Goal: Check status: Check status

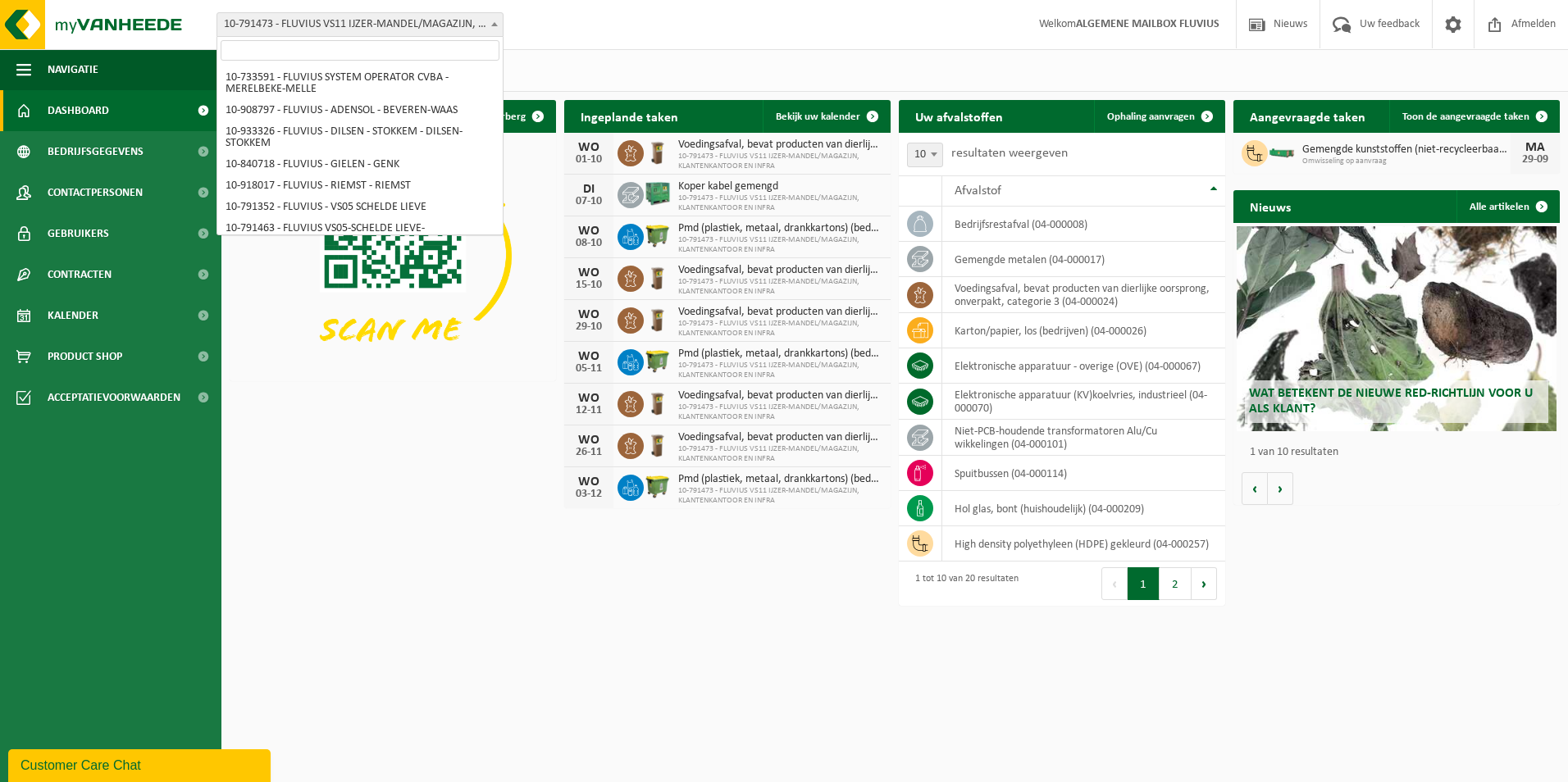
click at [496, 15] on span at bounding box center [494, 23] width 16 height 21
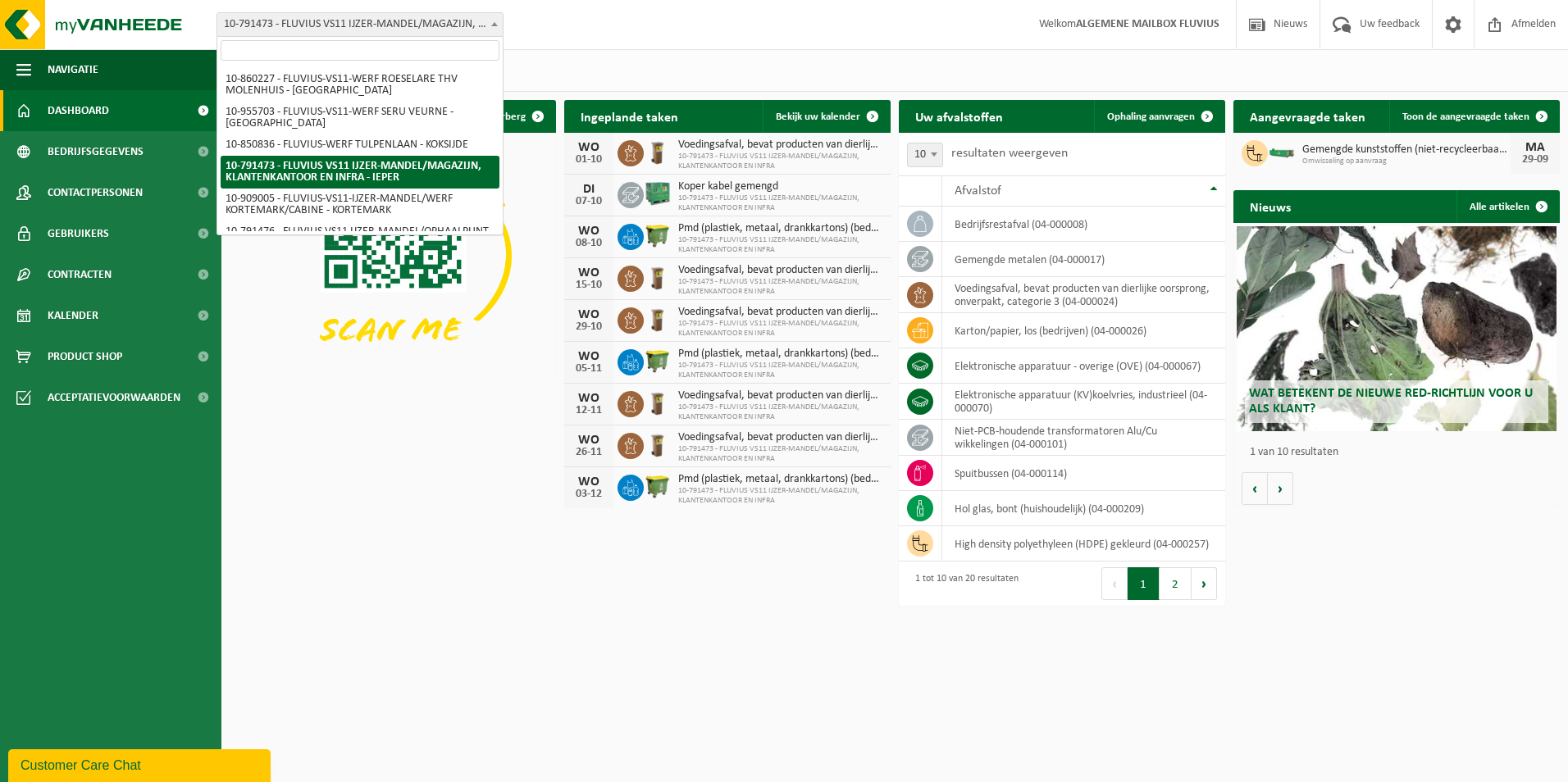
click at [348, 46] on input "search" at bounding box center [360, 51] width 278 height 21
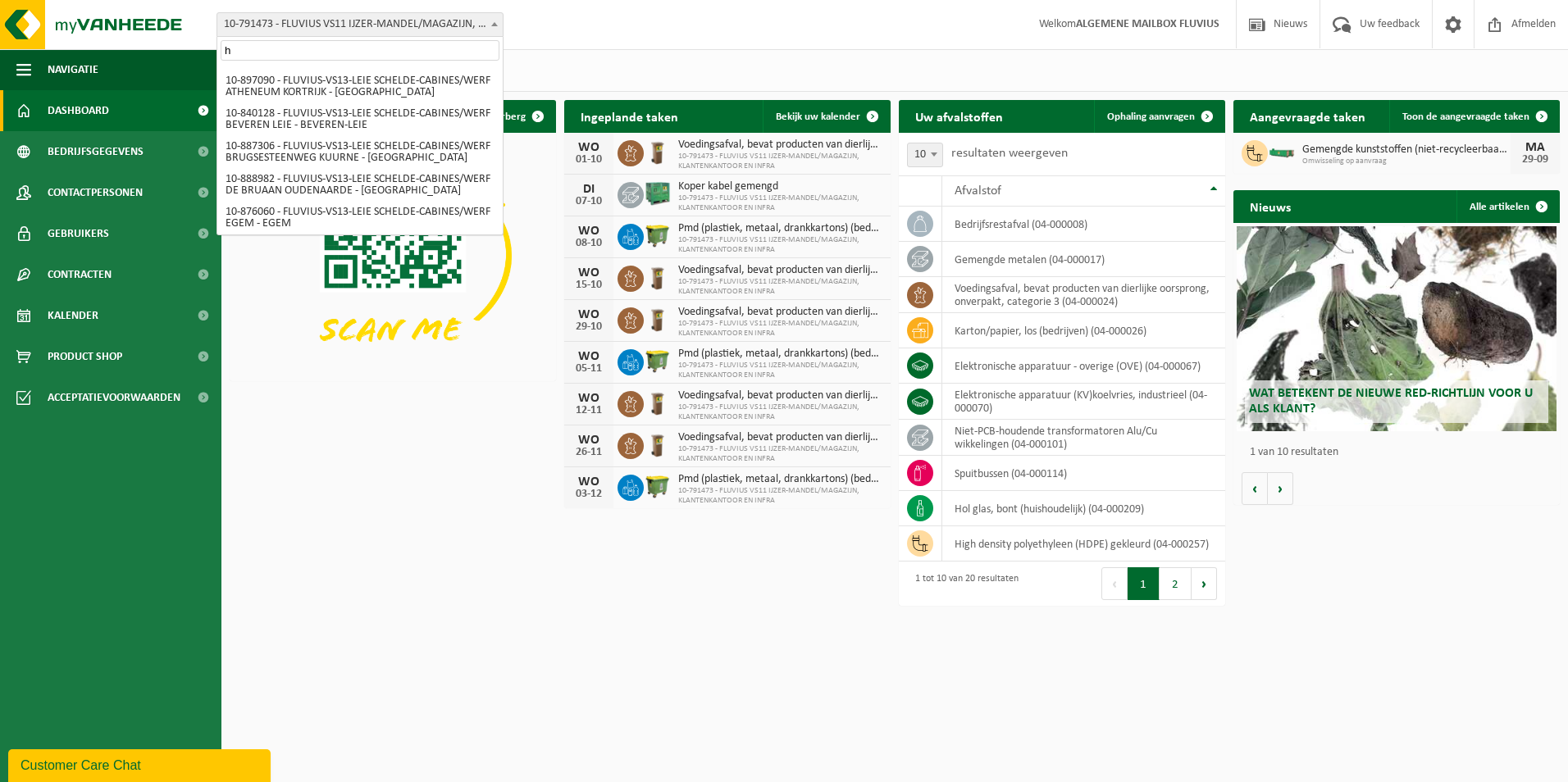
scroll to position [0, 0]
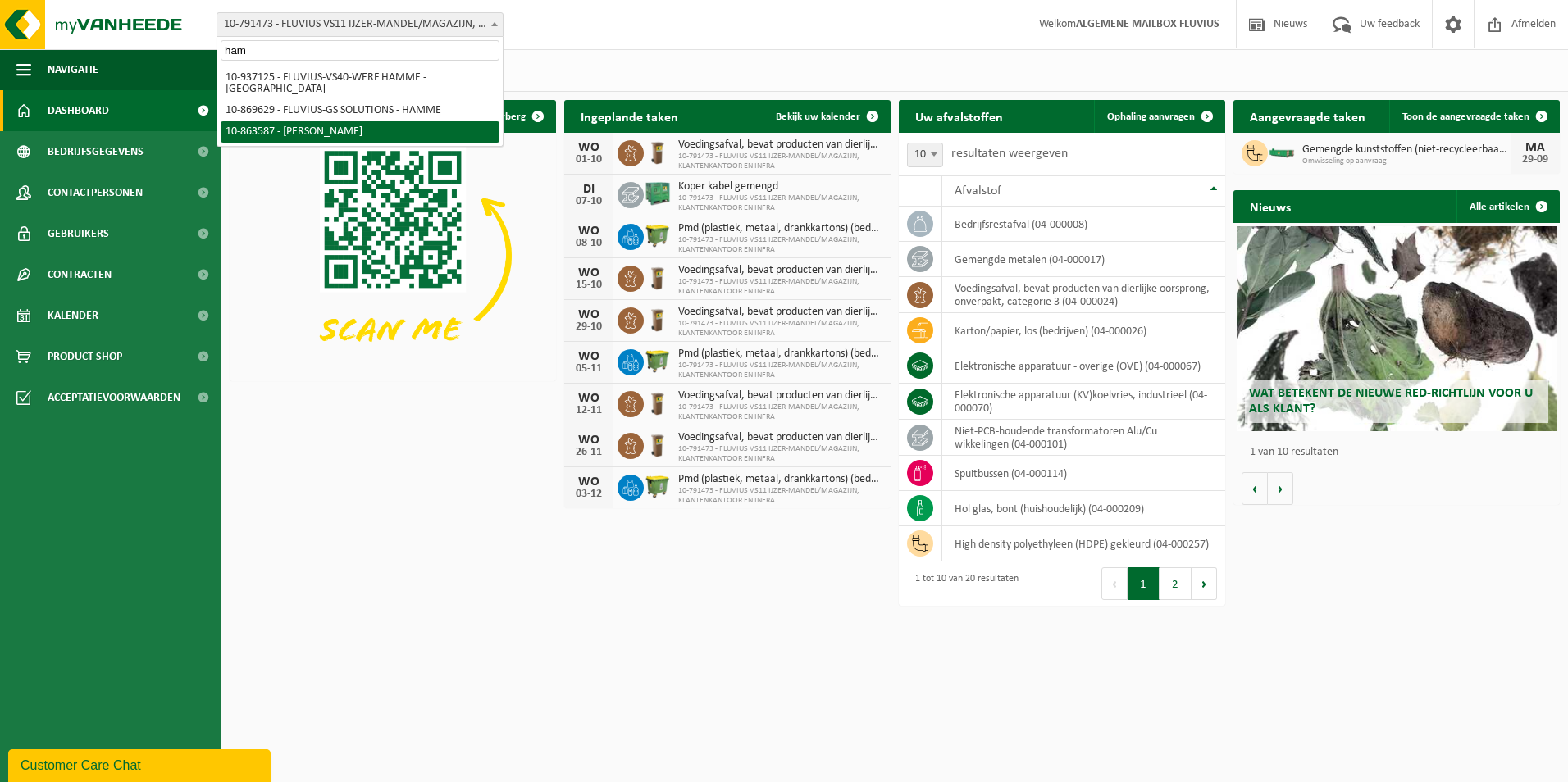
type input "ham"
select select "101592"
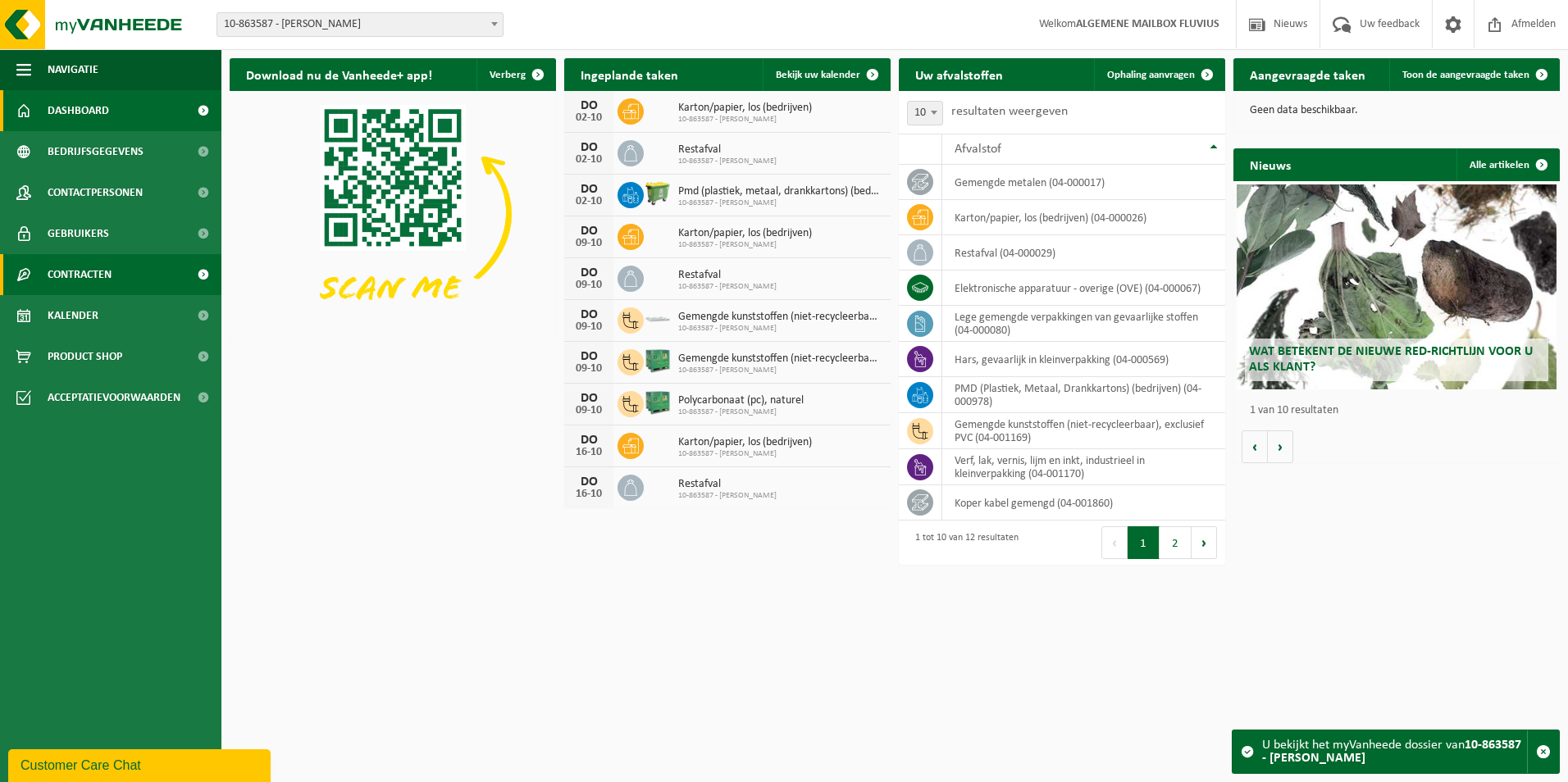
click at [202, 272] on span at bounding box center [203, 275] width 37 height 41
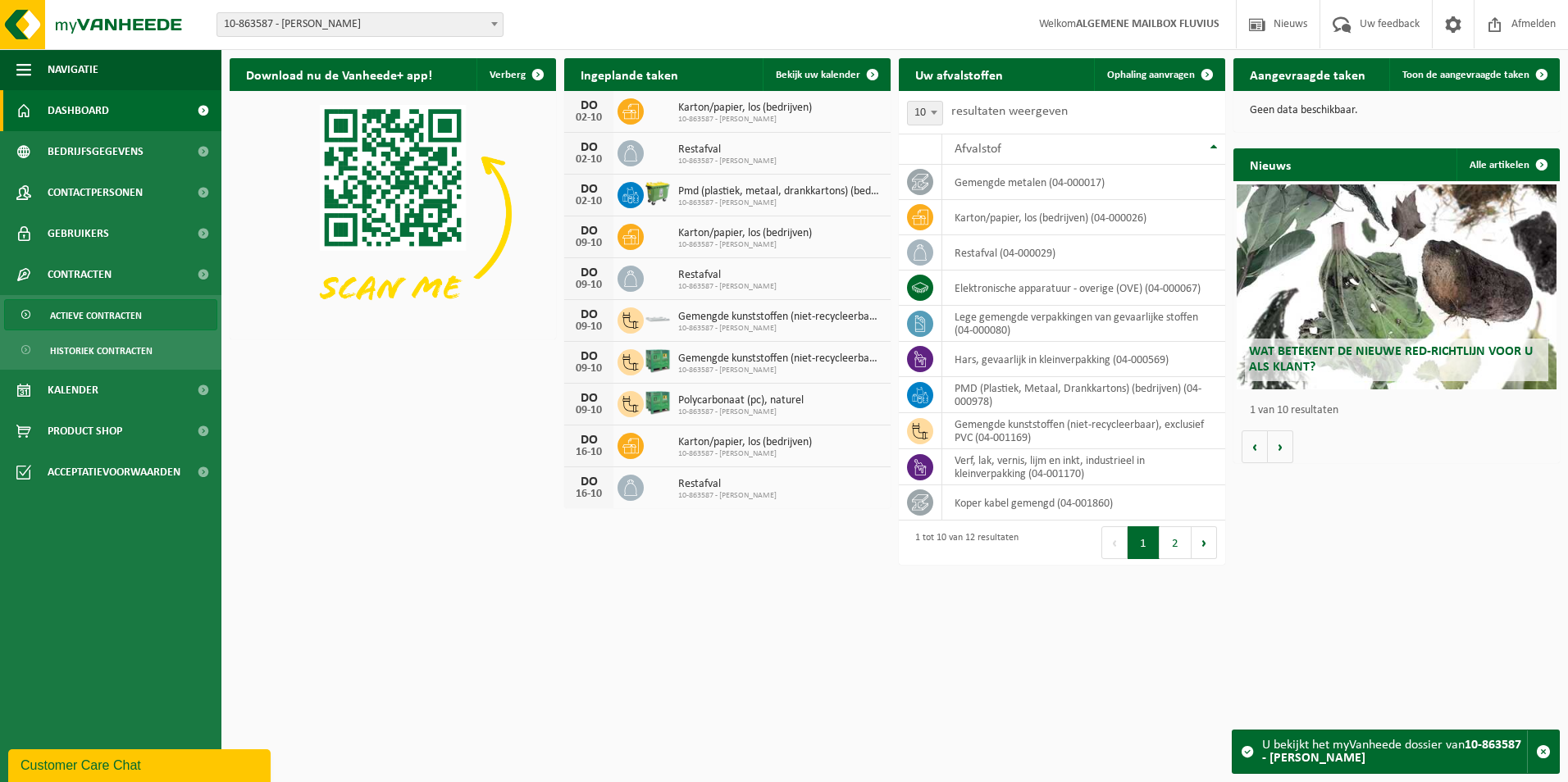
click at [107, 314] on span "Actieve contracten" at bounding box center [95, 315] width 92 height 31
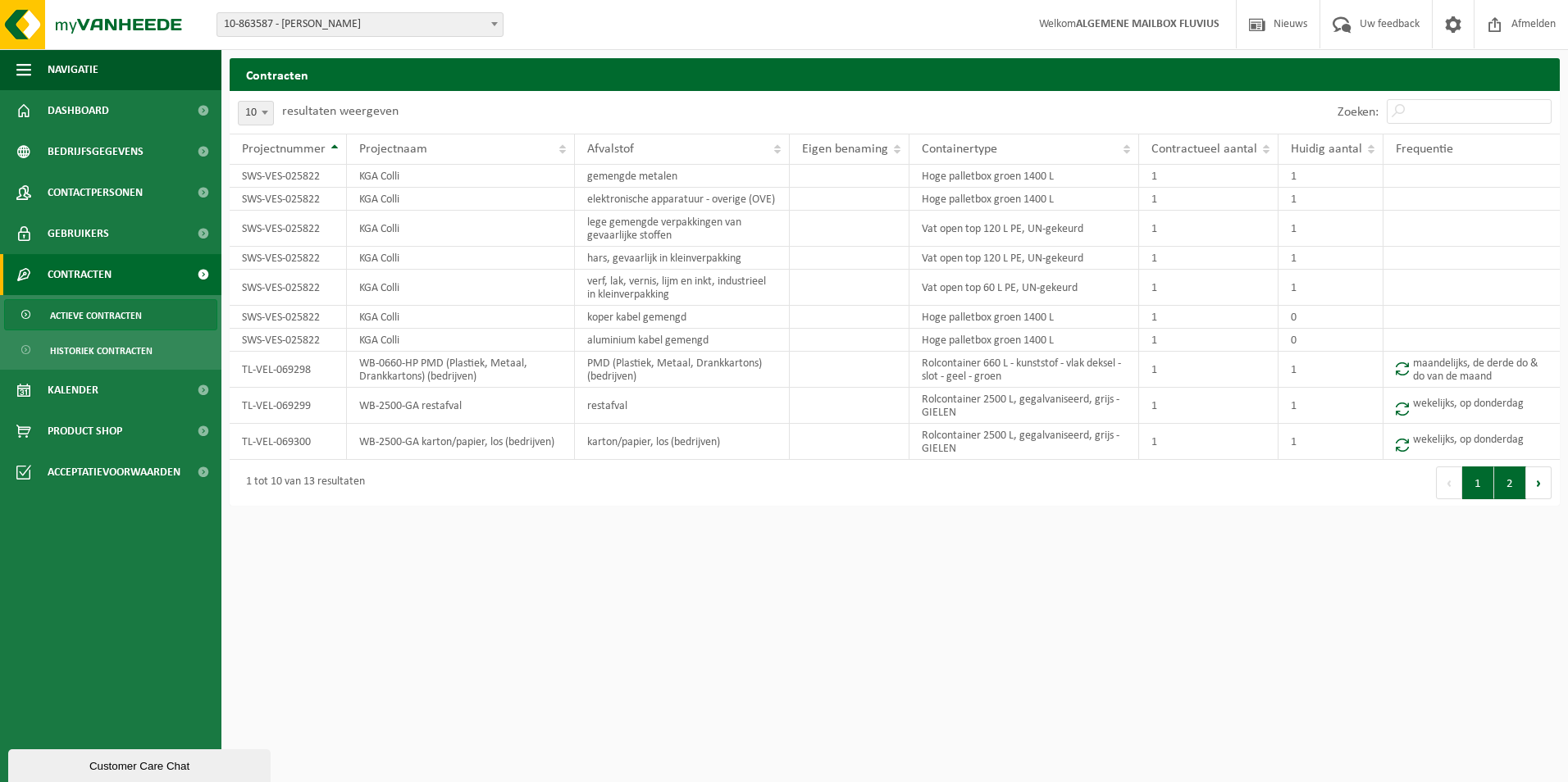
click at [1501, 486] on button "2" at bounding box center [1510, 483] width 32 height 33
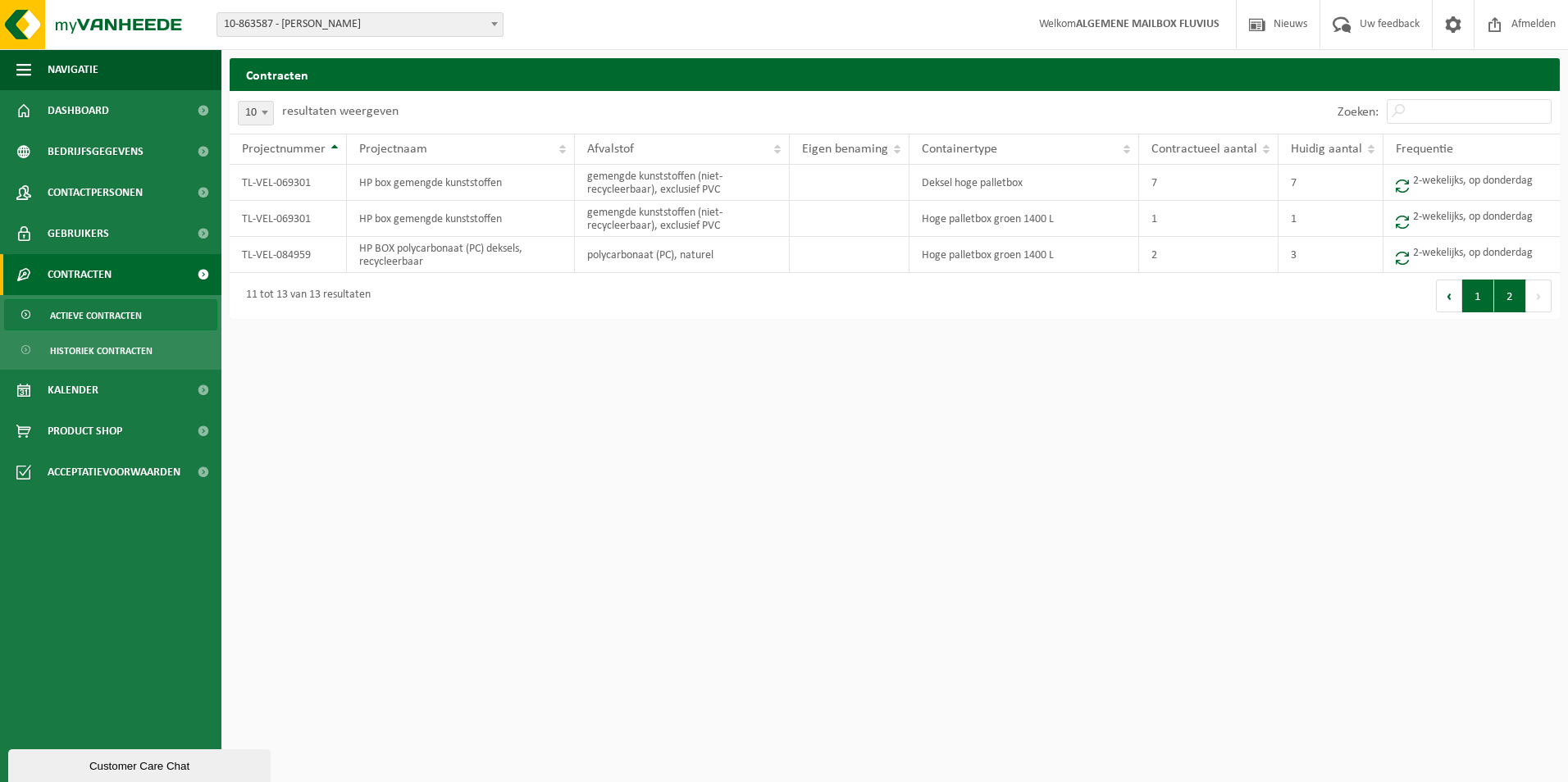
click at [1467, 303] on button "1" at bounding box center [1478, 296] width 32 height 33
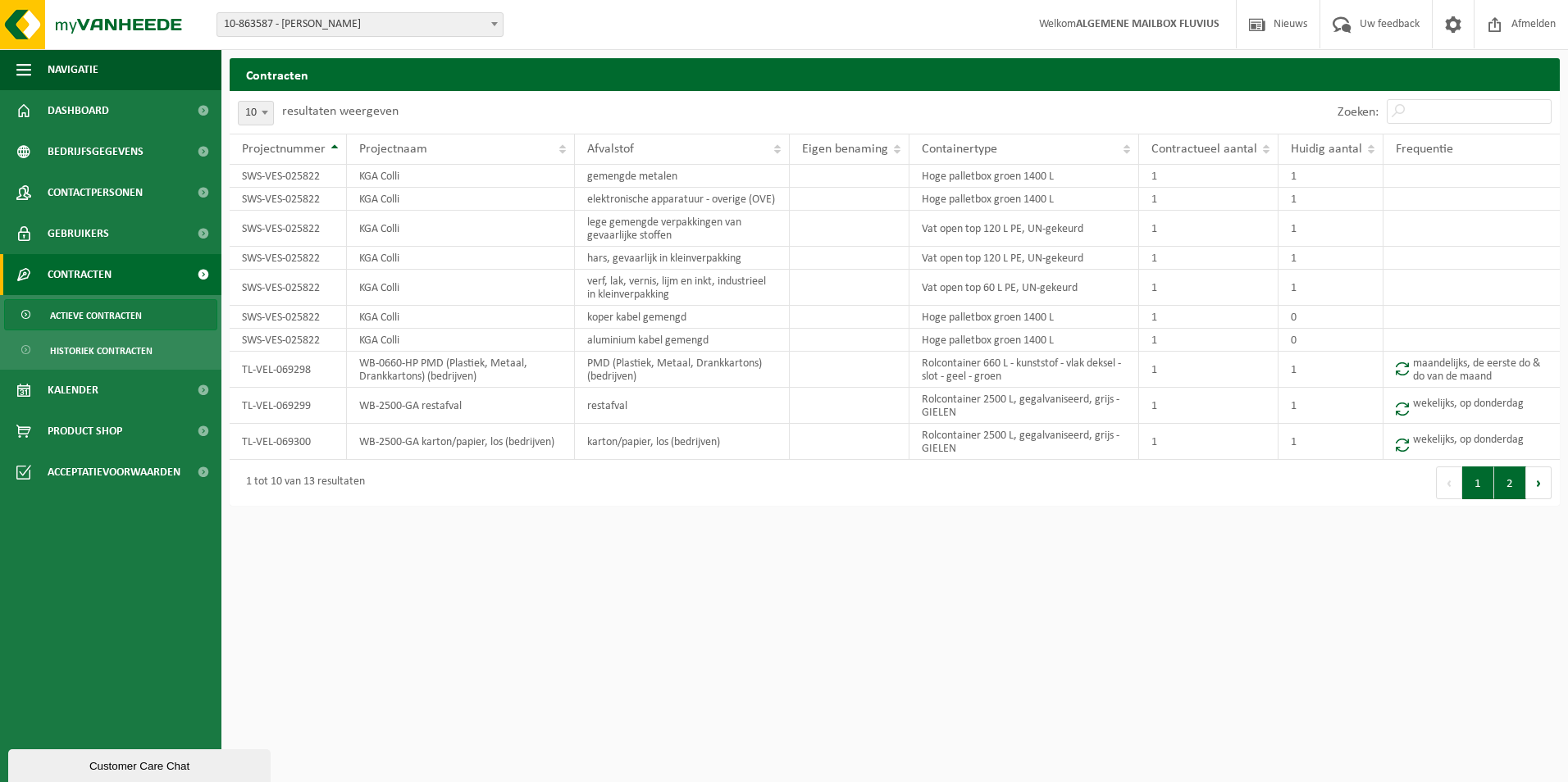
click at [1502, 490] on button "2" at bounding box center [1510, 483] width 32 height 33
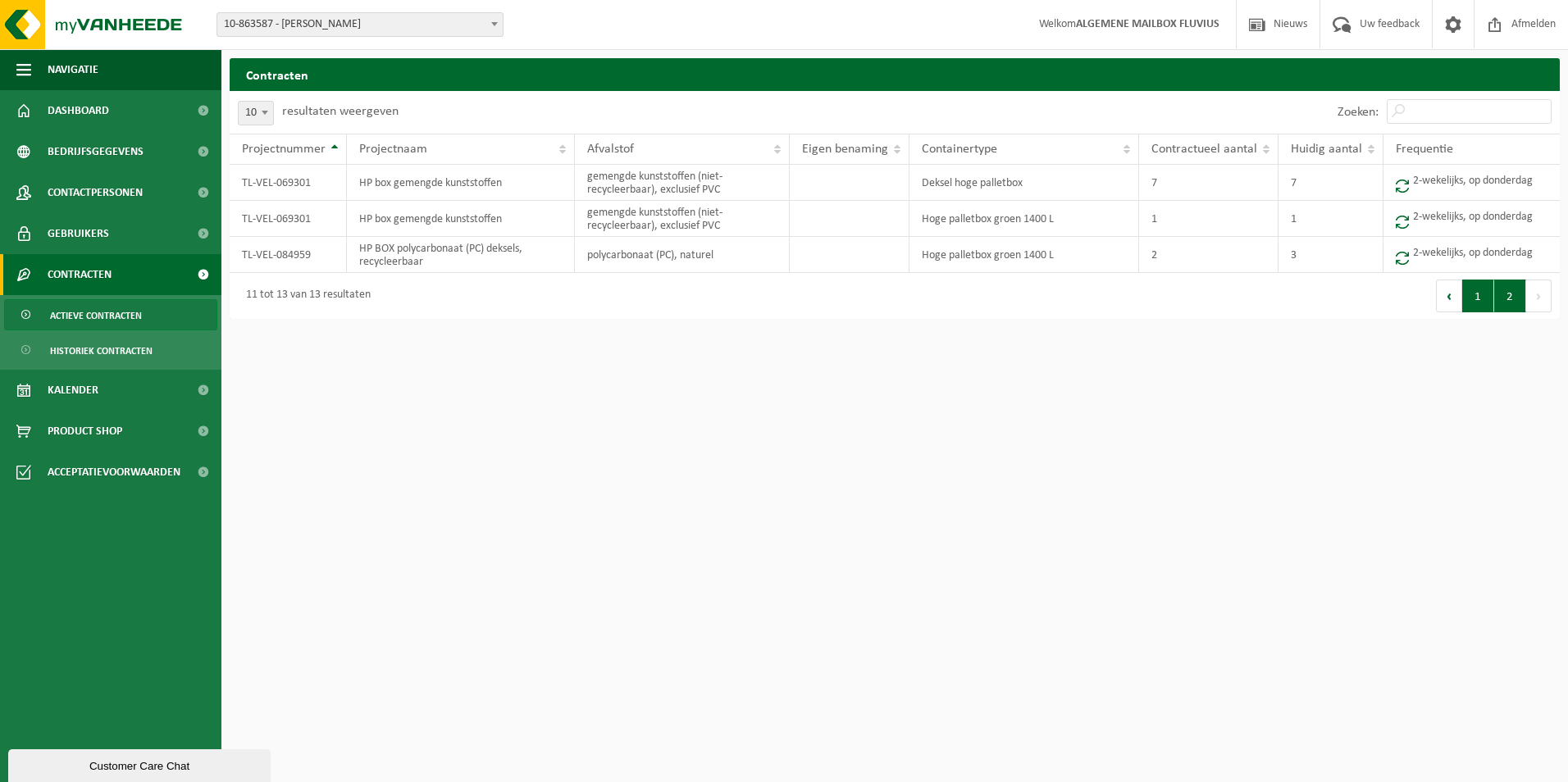
click at [1475, 302] on button "1" at bounding box center [1478, 296] width 32 height 33
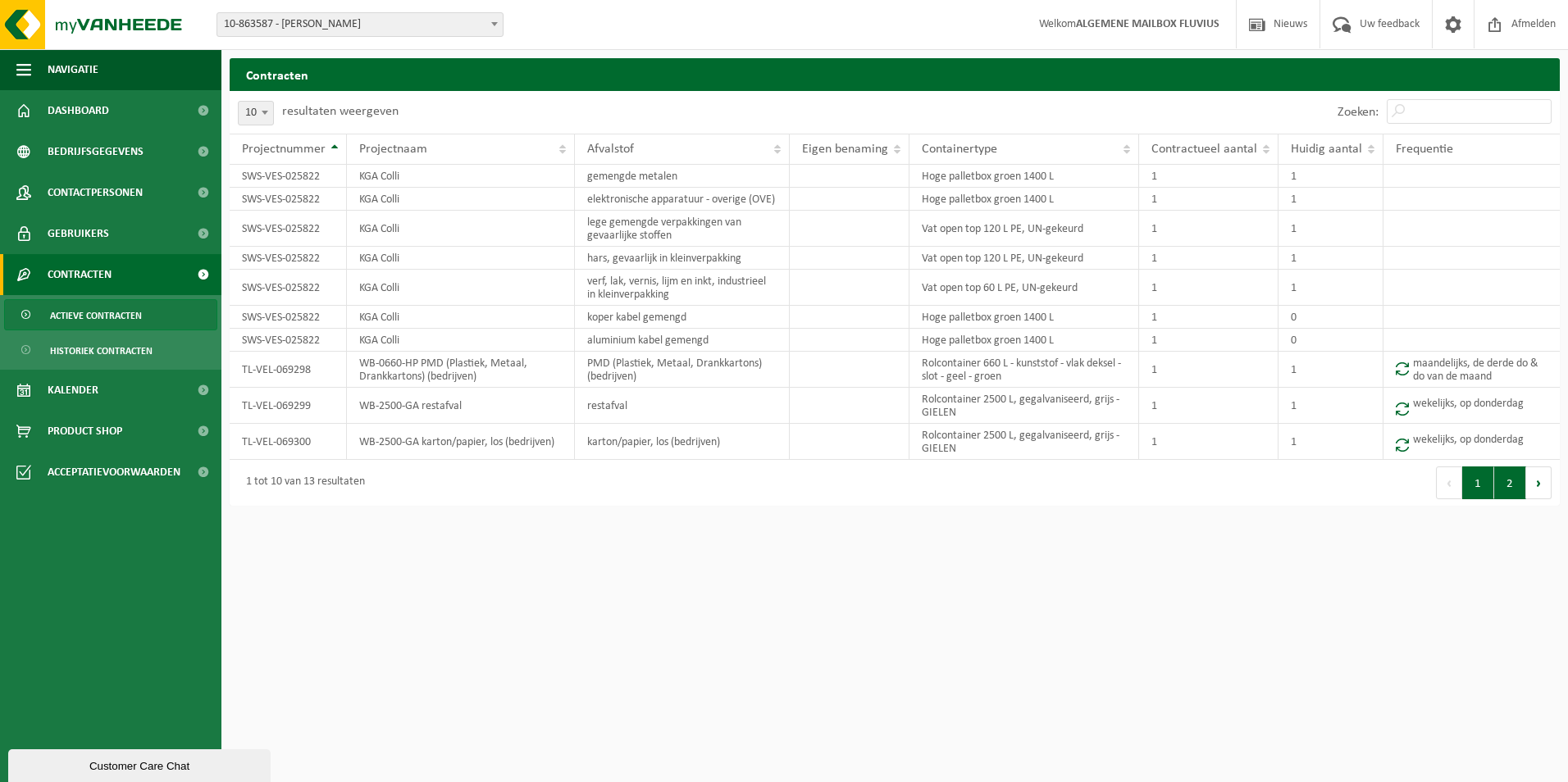
click at [1501, 486] on button "2" at bounding box center [1510, 483] width 32 height 33
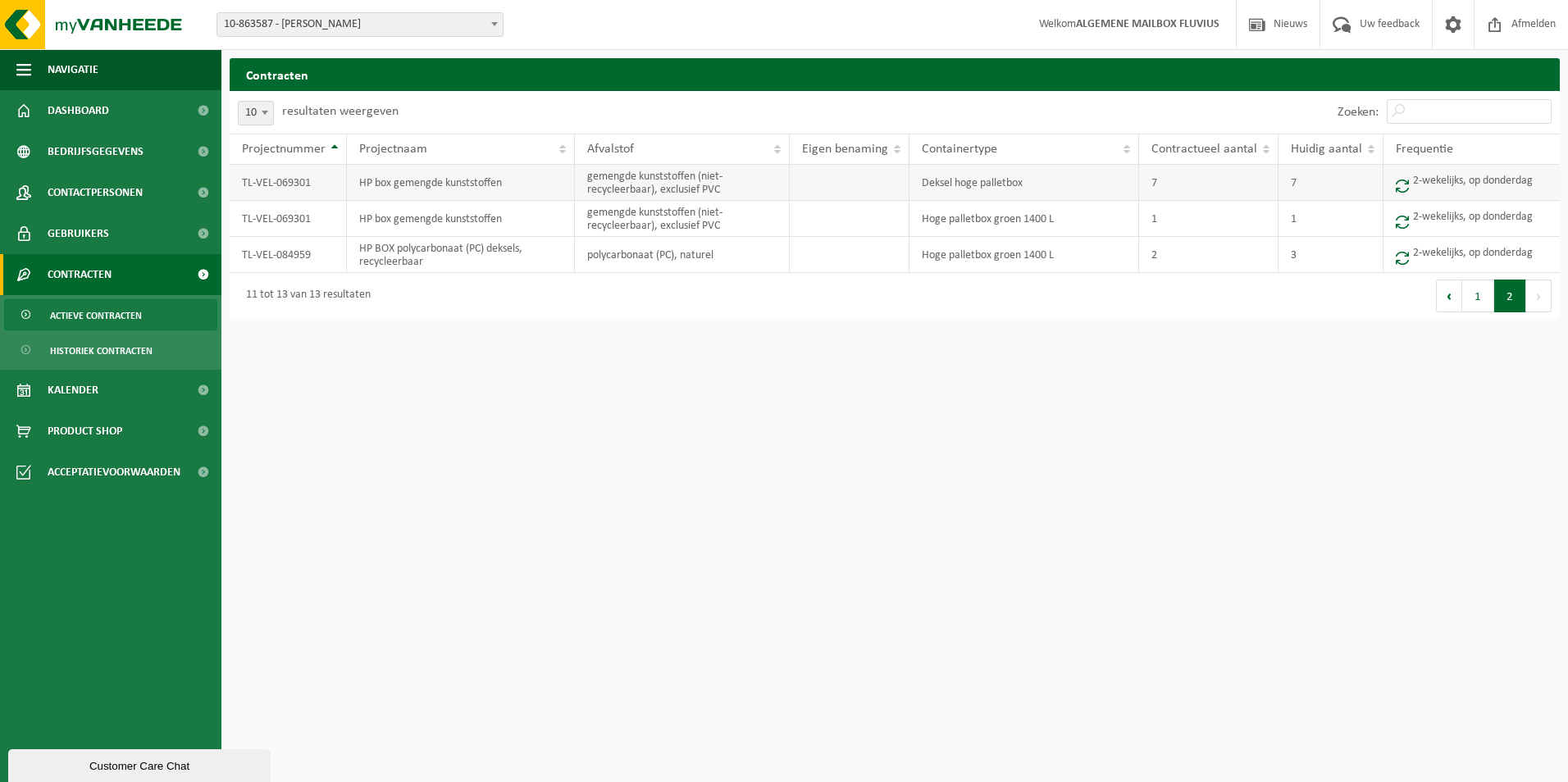
click at [1166, 182] on td "7" at bounding box center [1209, 183] width 139 height 36
click at [1399, 181] on span at bounding box center [1401, 186] width 13 height 14
click at [67, 391] on span "Kalender" at bounding box center [72, 390] width 51 height 41
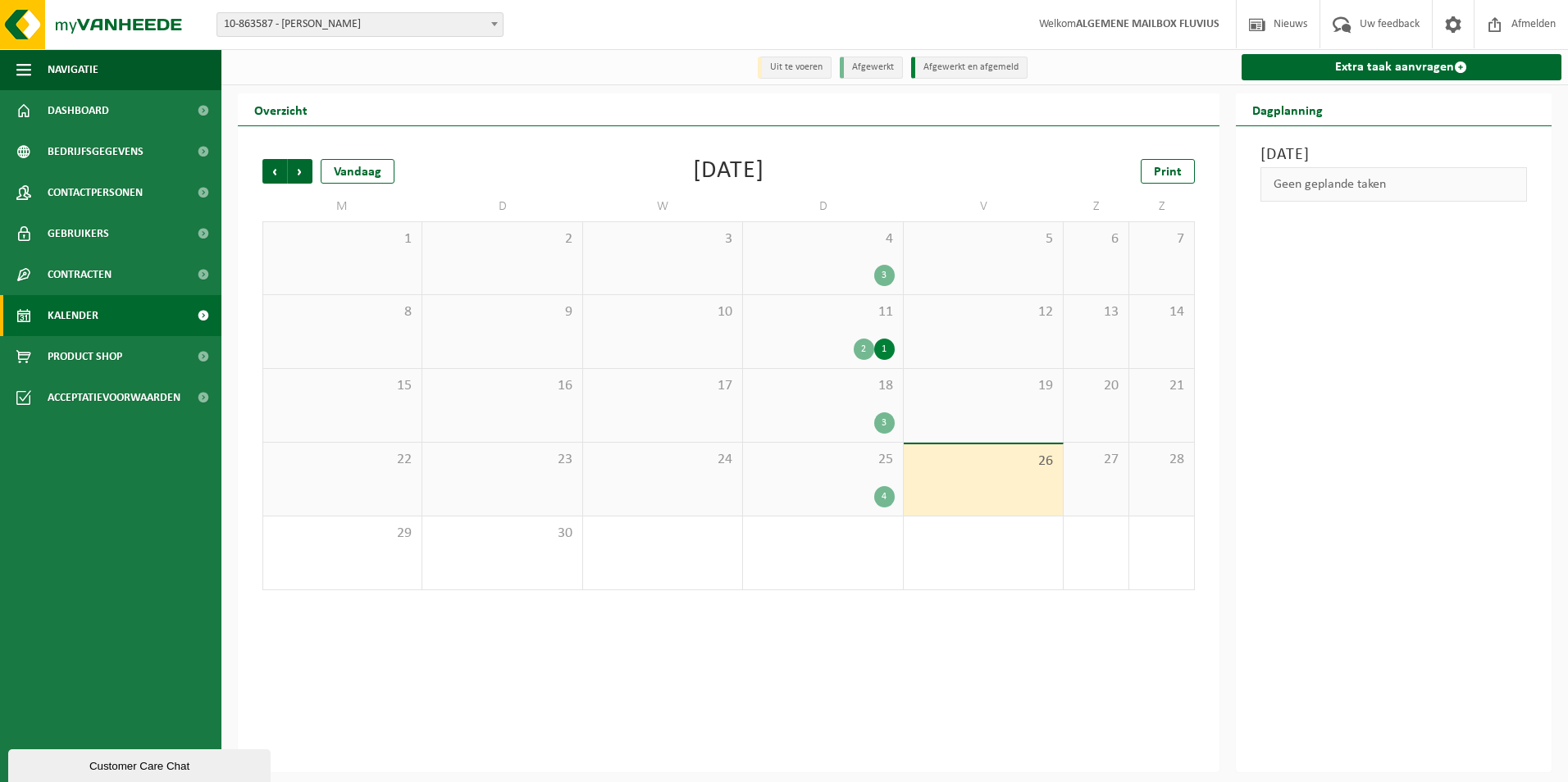
click at [882, 426] on div "3" at bounding box center [884, 423] width 21 height 21
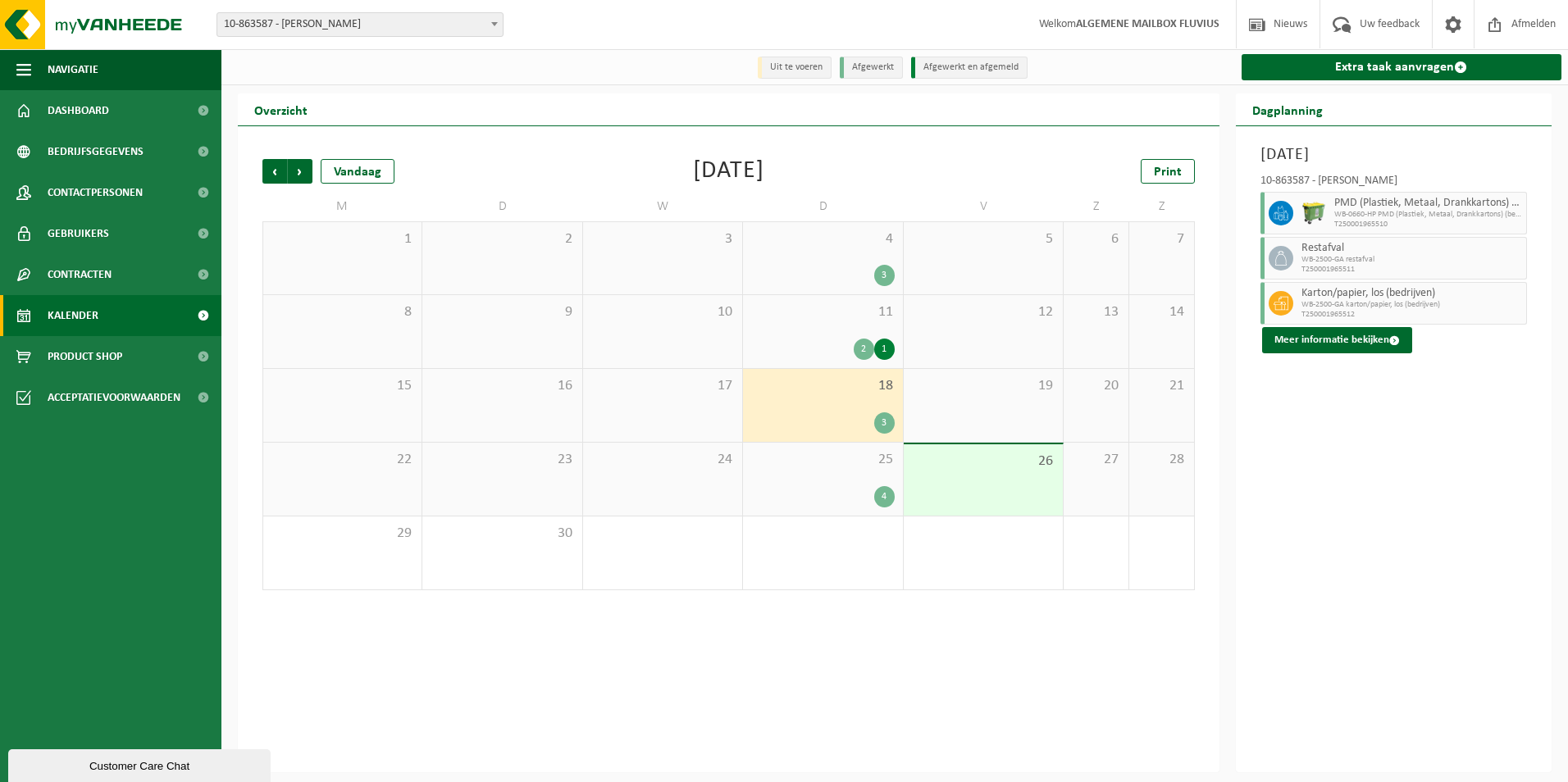
click at [883, 500] on div "4" at bounding box center [884, 497] width 21 height 21
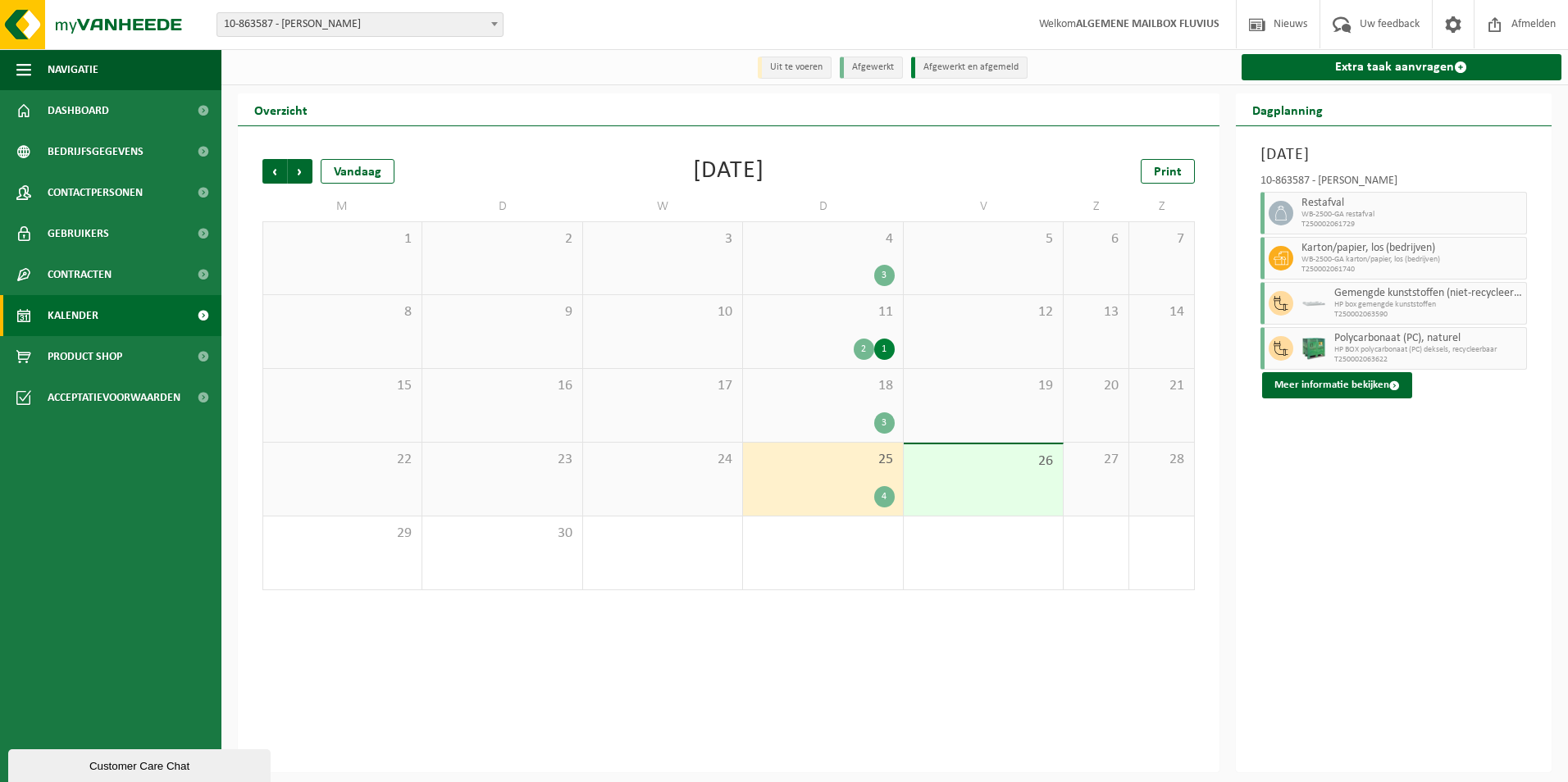
click at [883, 343] on div "1" at bounding box center [884, 349] width 21 height 21
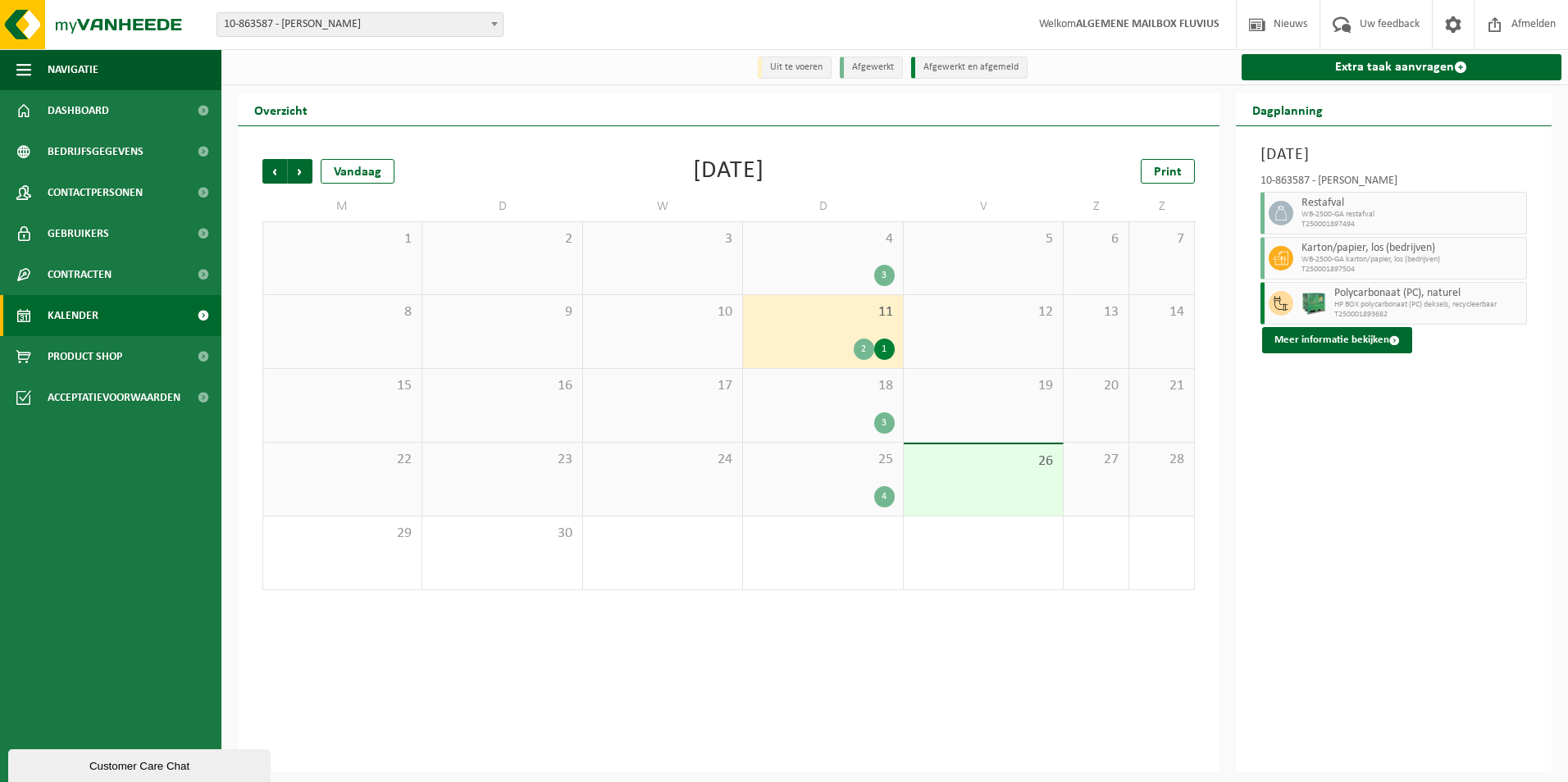
click at [851, 347] on div "2 1" at bounding box center [822, 349] width 143 height 21
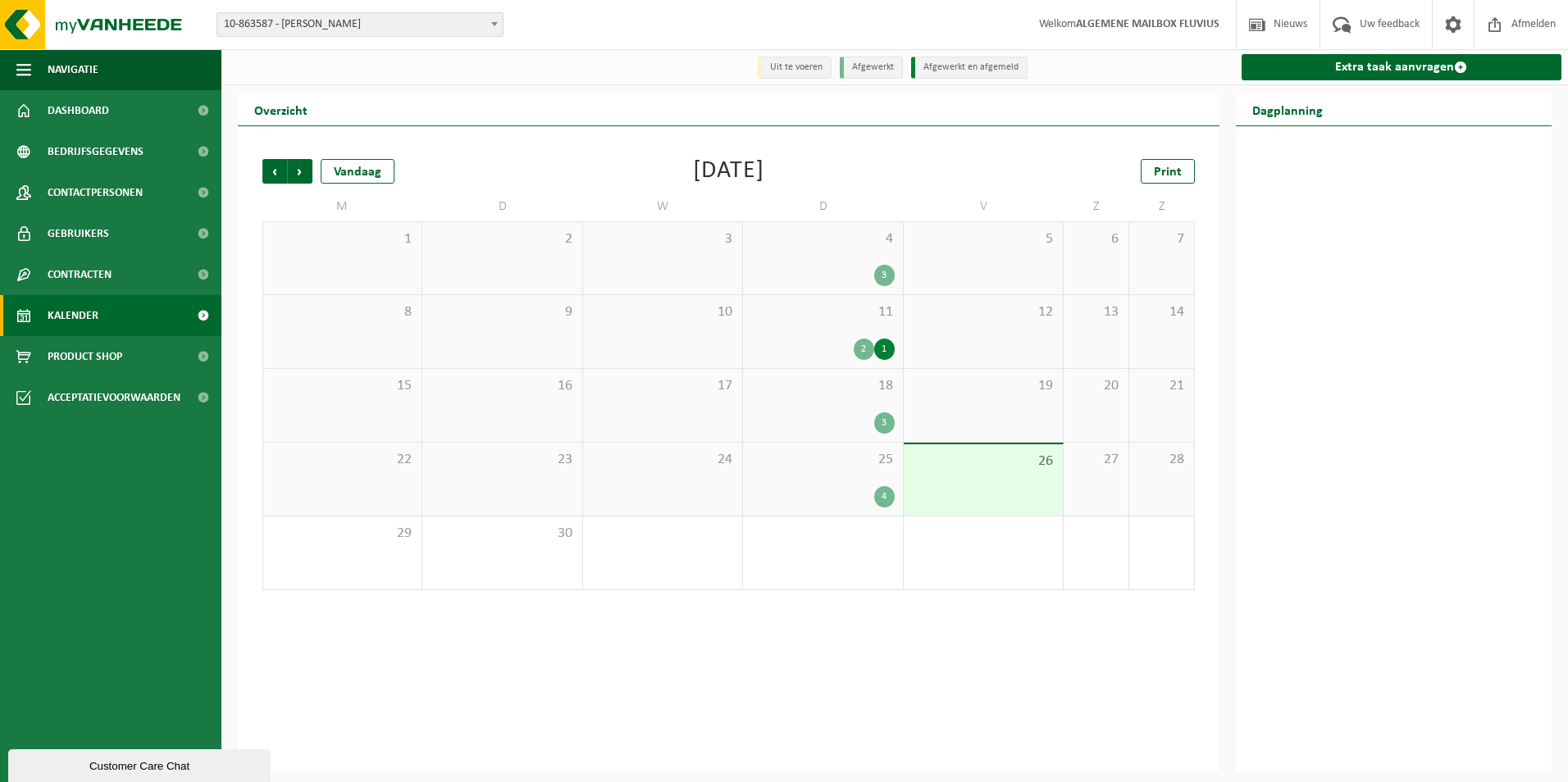
click at [863, 350] on div "2" at bounding box center [864, 349] width 21 height 21
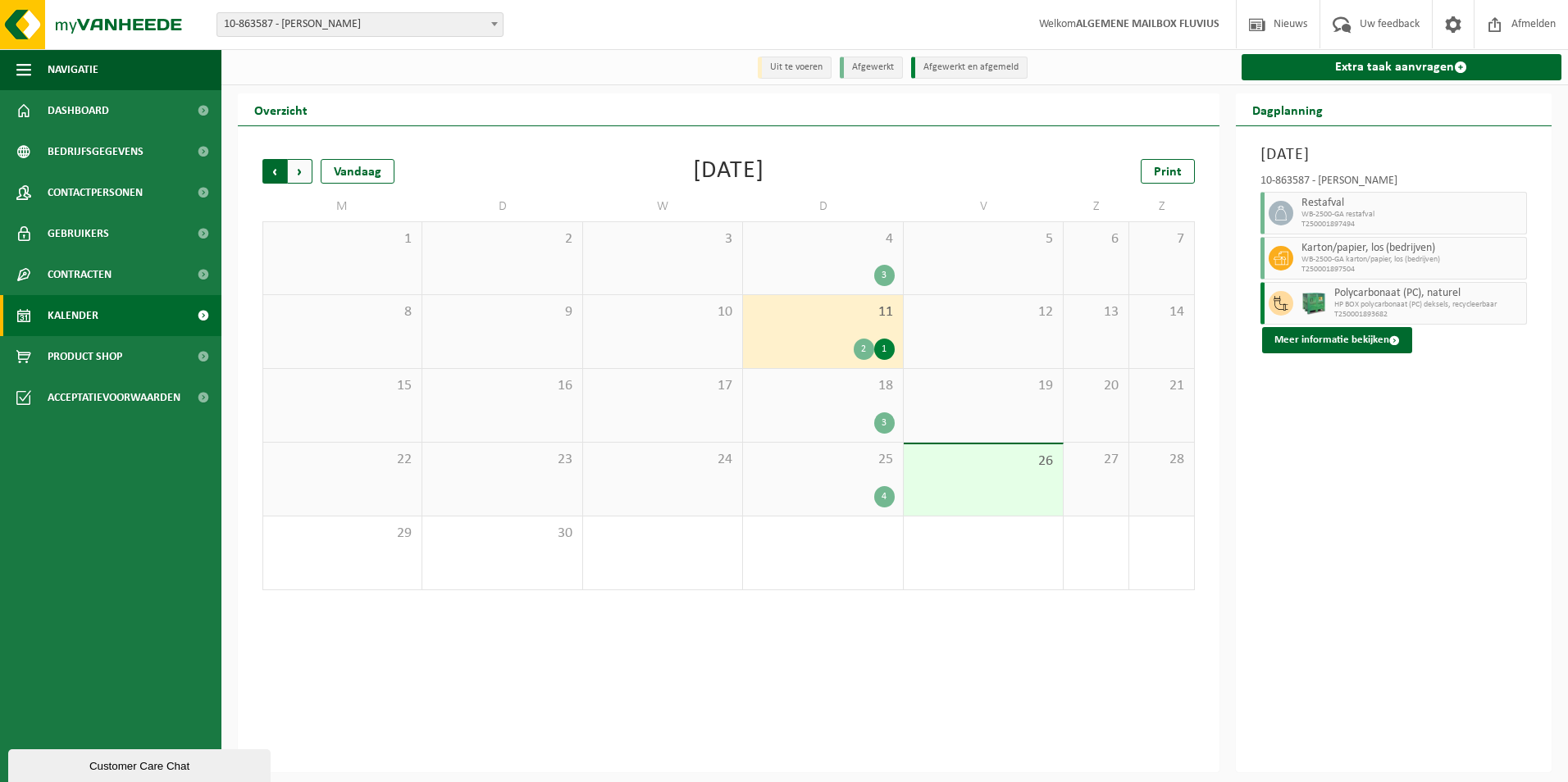
click at [297, 175] on span "Volgende" at bounding box center [300, 171] width 25 height 25
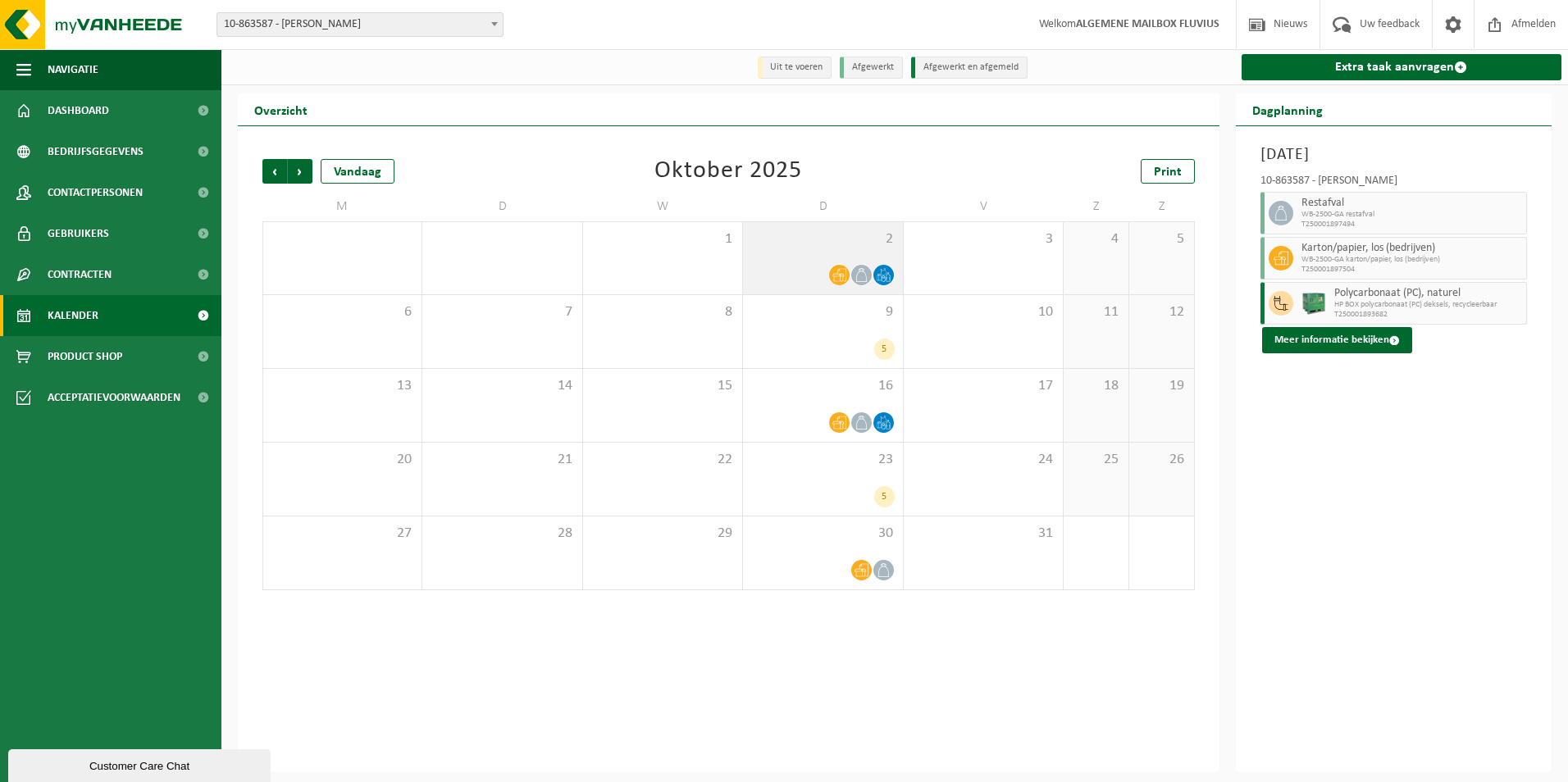
click at [841, 278] on icon at bounding box center [839, 275] width 14 height 13
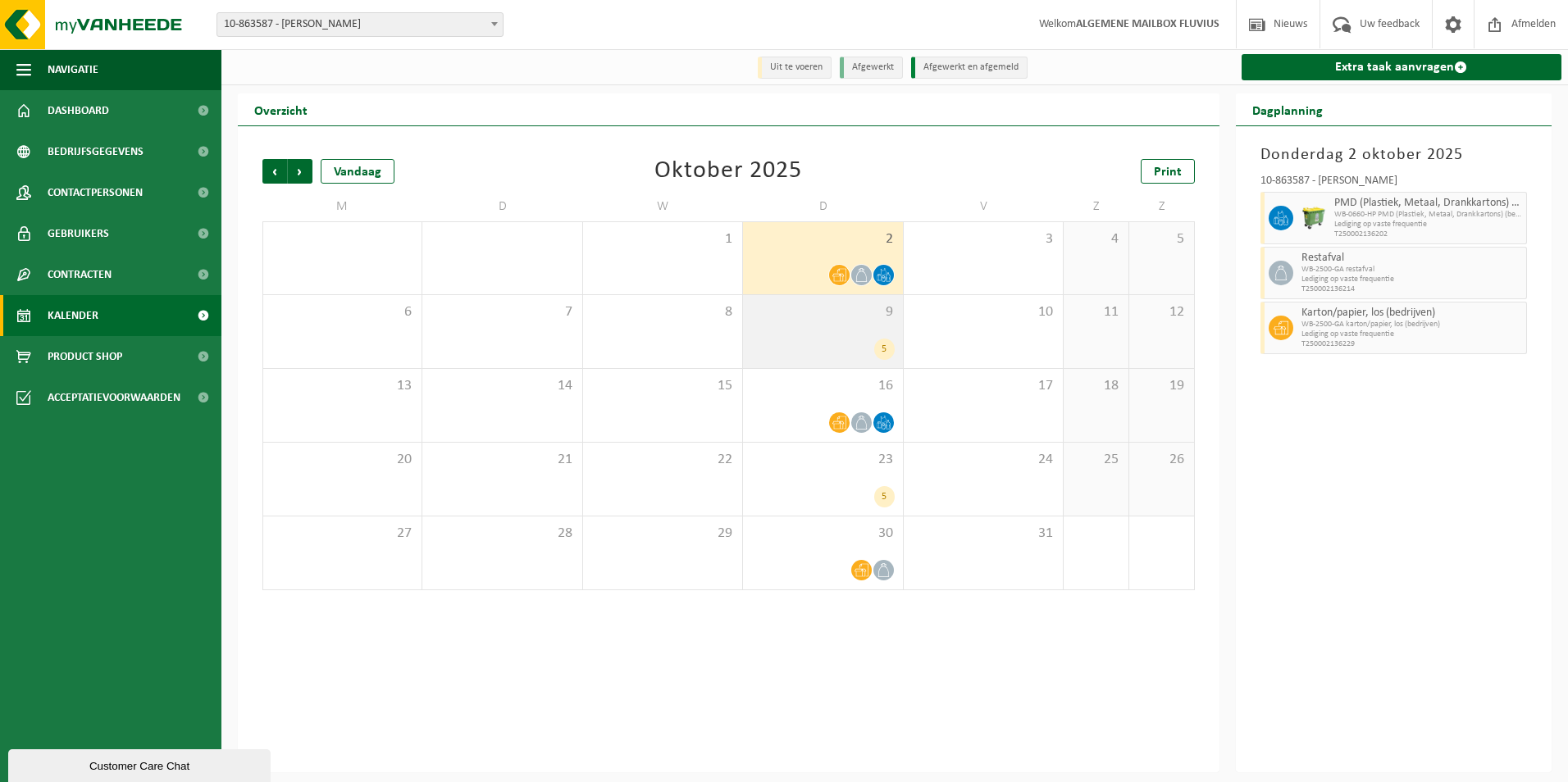
click at [884, 351] on div "5" at bounding box center [884, 349] width 21 height 21
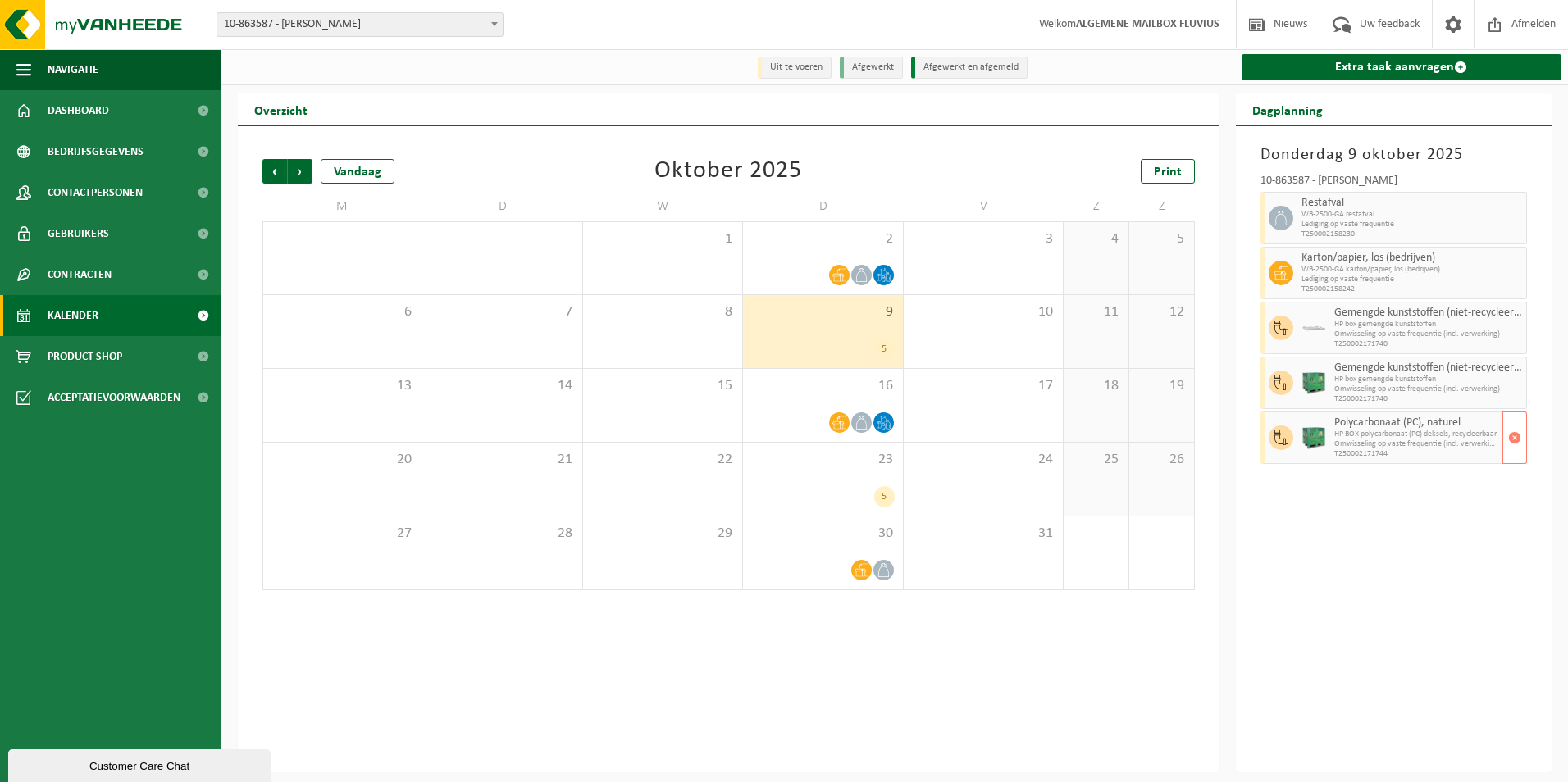
click at [1403, 439] on span "HP BOX polycarbonaat (PC) deksels, recycleerbaar" at bounding box center [1417, 434] width 165 height 9
click at [1511, 434] on span "button" at bounding box center [1514, 438] width 13 height 33
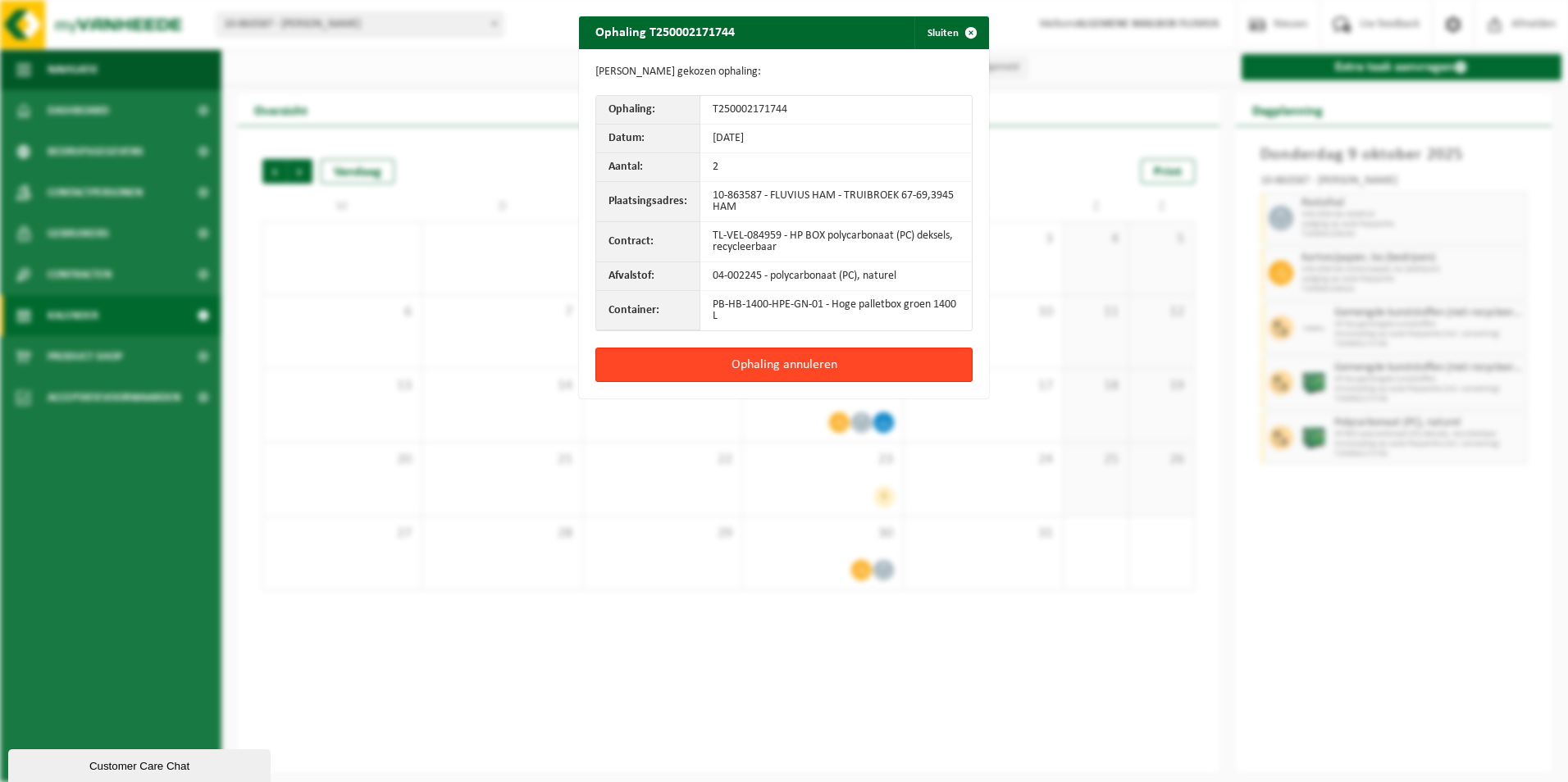
click at [840, 362] on button "Ophaling annuleren" at bounding box center [784, 365] width 377 height 34
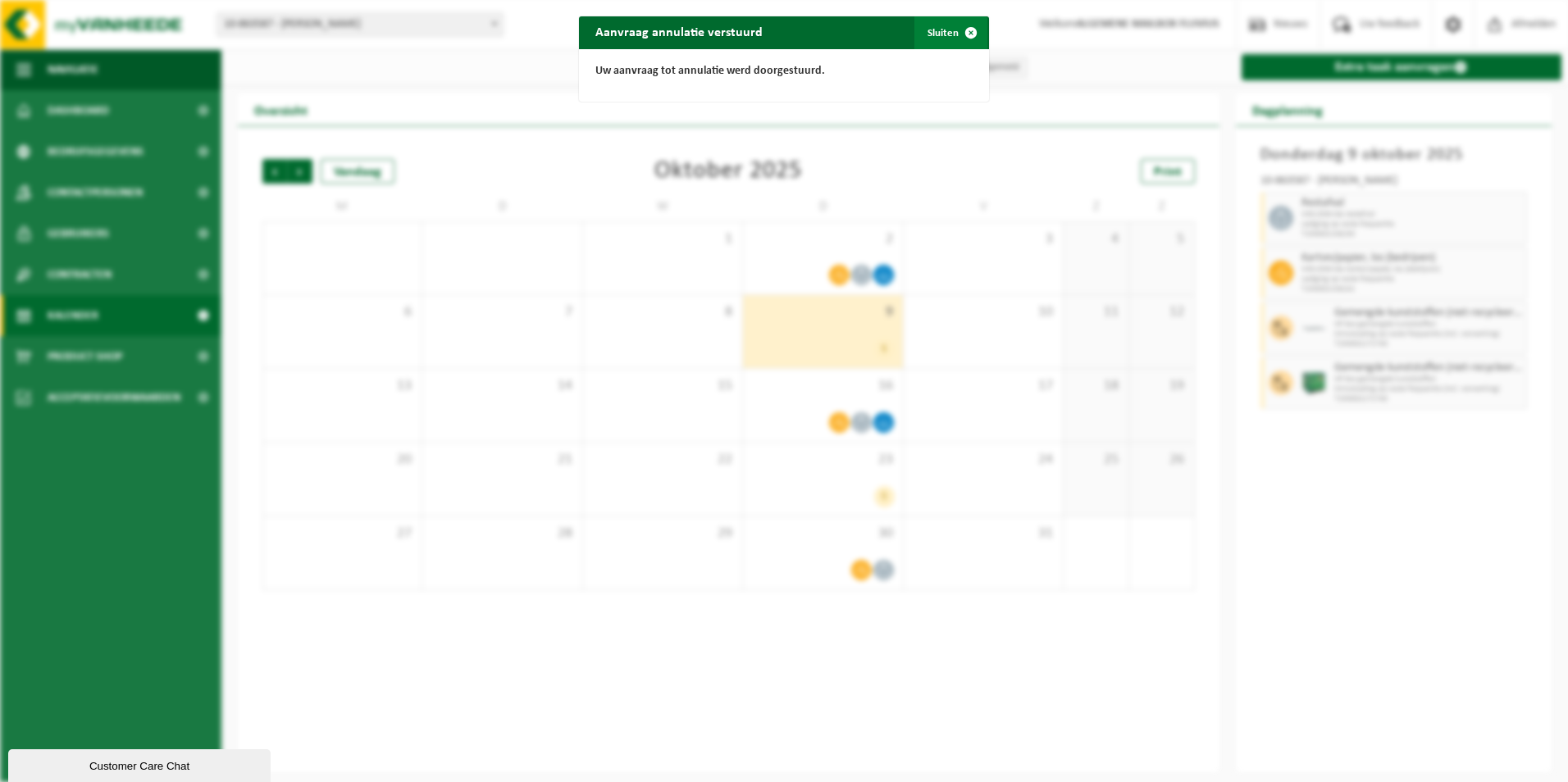
click at [965, 30] on span "button" at bounding box center [971, 33] width 33 height 33
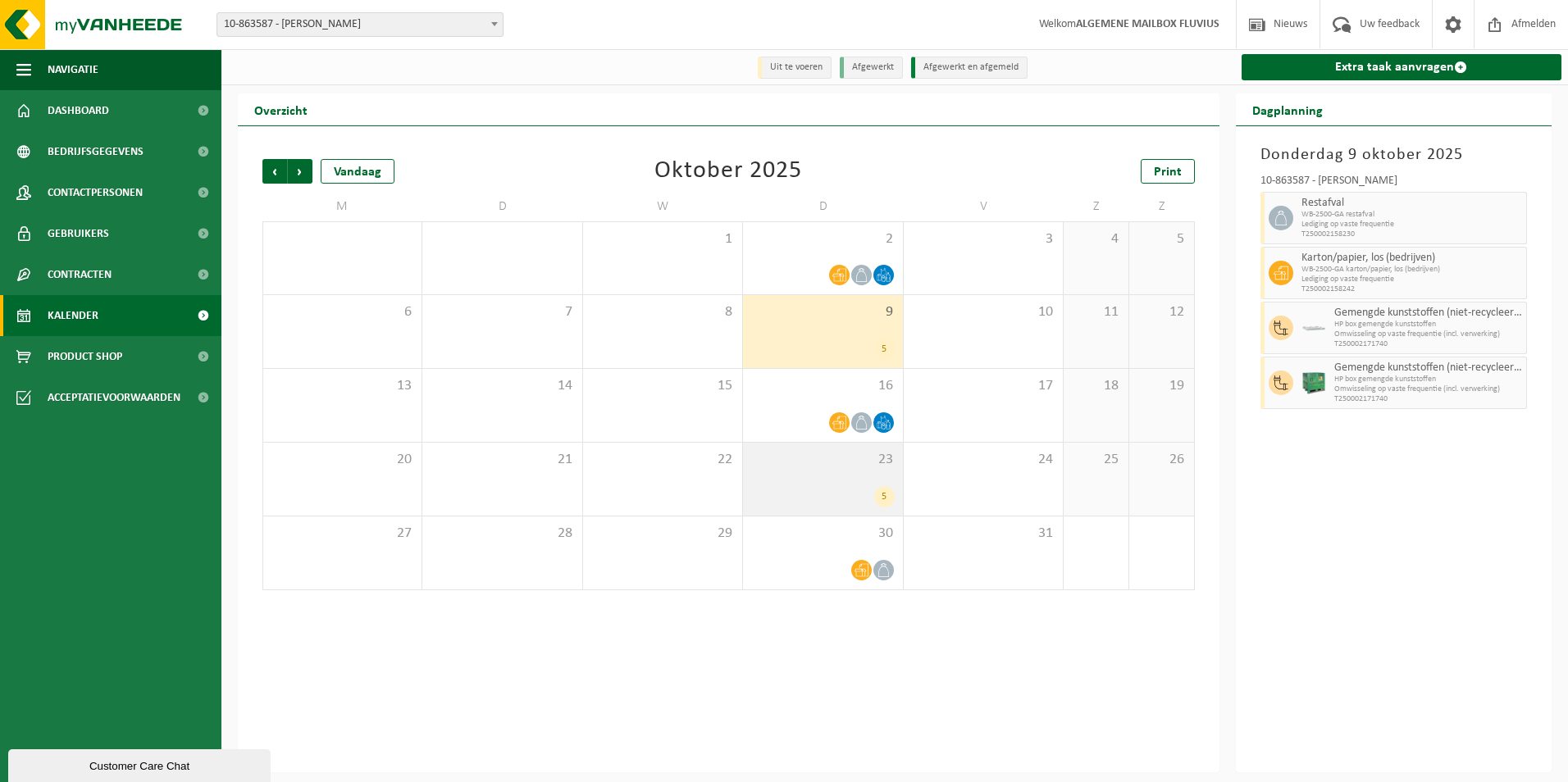
click at [879, 498] on div "5" at bounding box center [884, 497] width 21 height 21
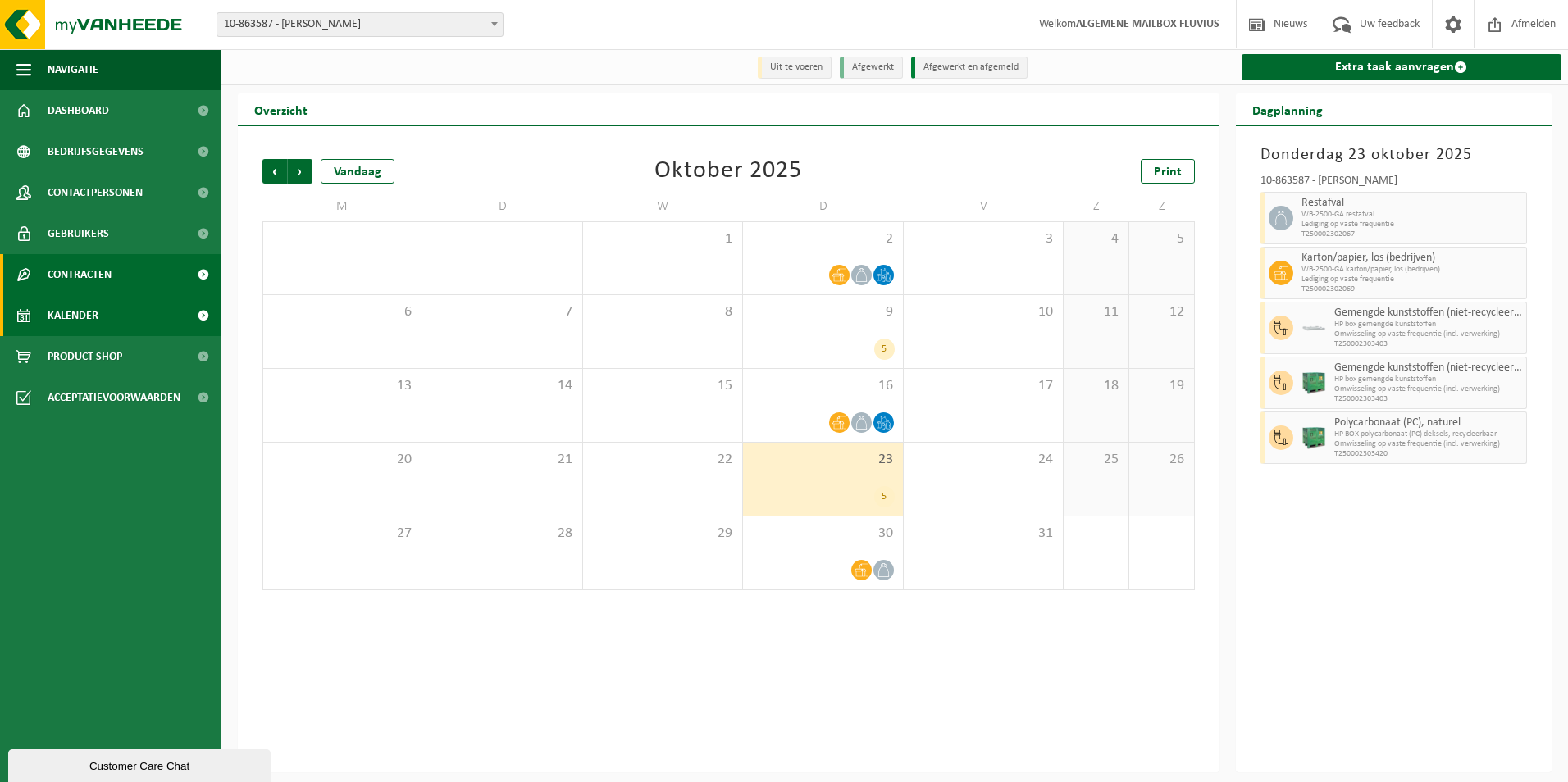
click at [67, 272] on span "Contracten" at bounding box center [79, 275] width 64 height 41
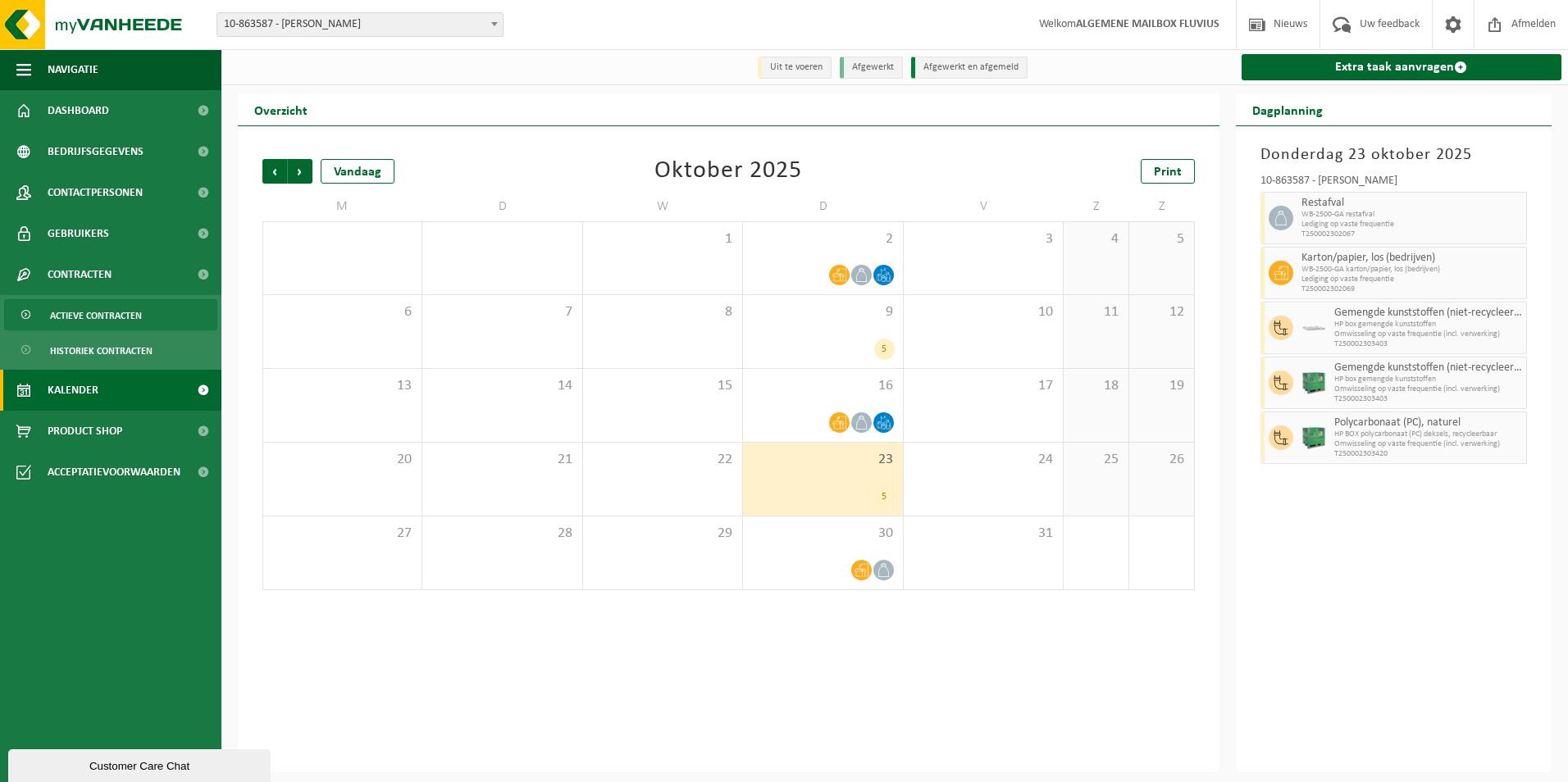
click at [114, 315] on span "Actieve contracten" at bounding box center [95, 315] width 92 height 31
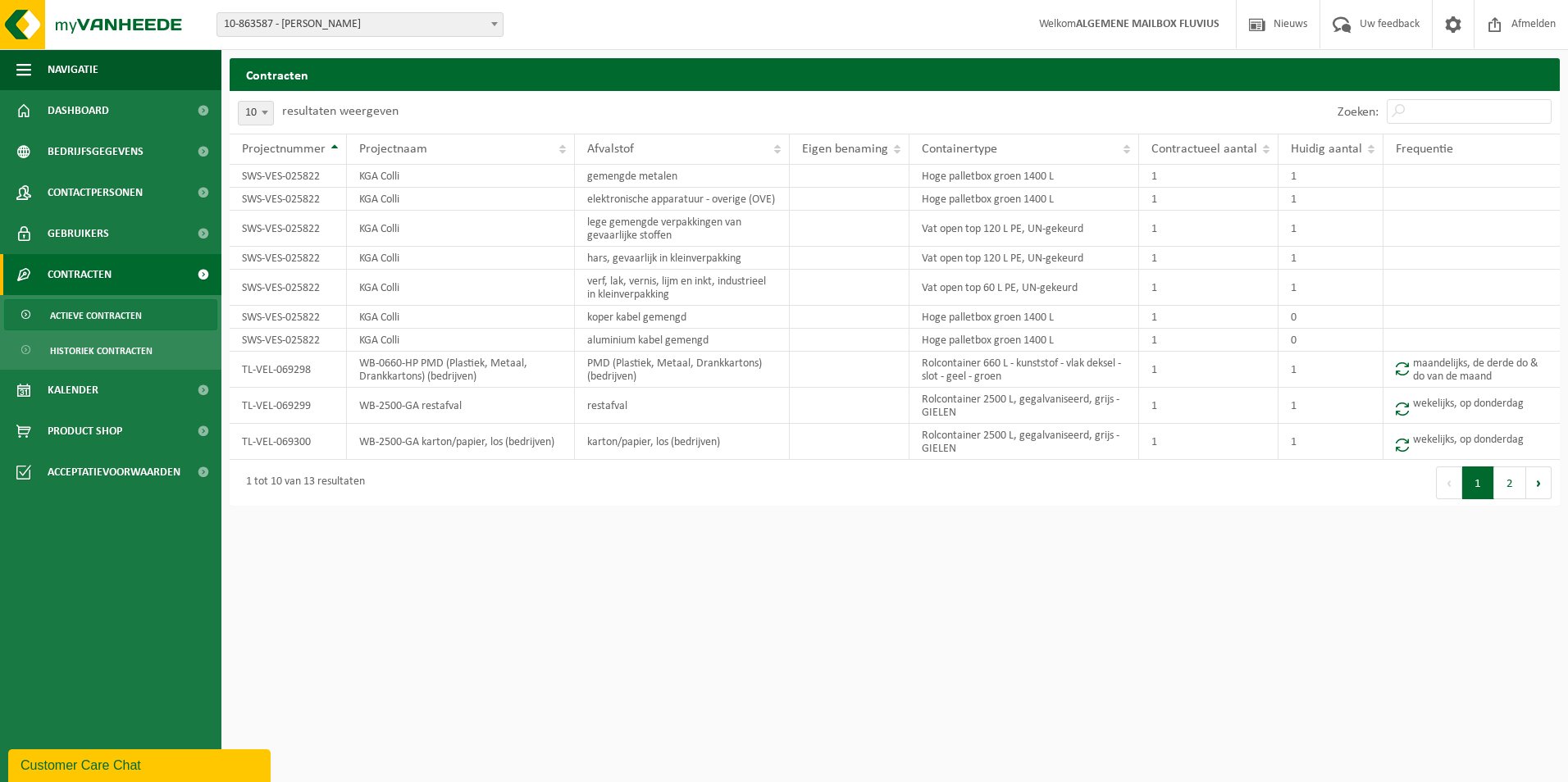
click at [1511, 486] on button "2" at bounding box center [1510, 483] width 32 height 33
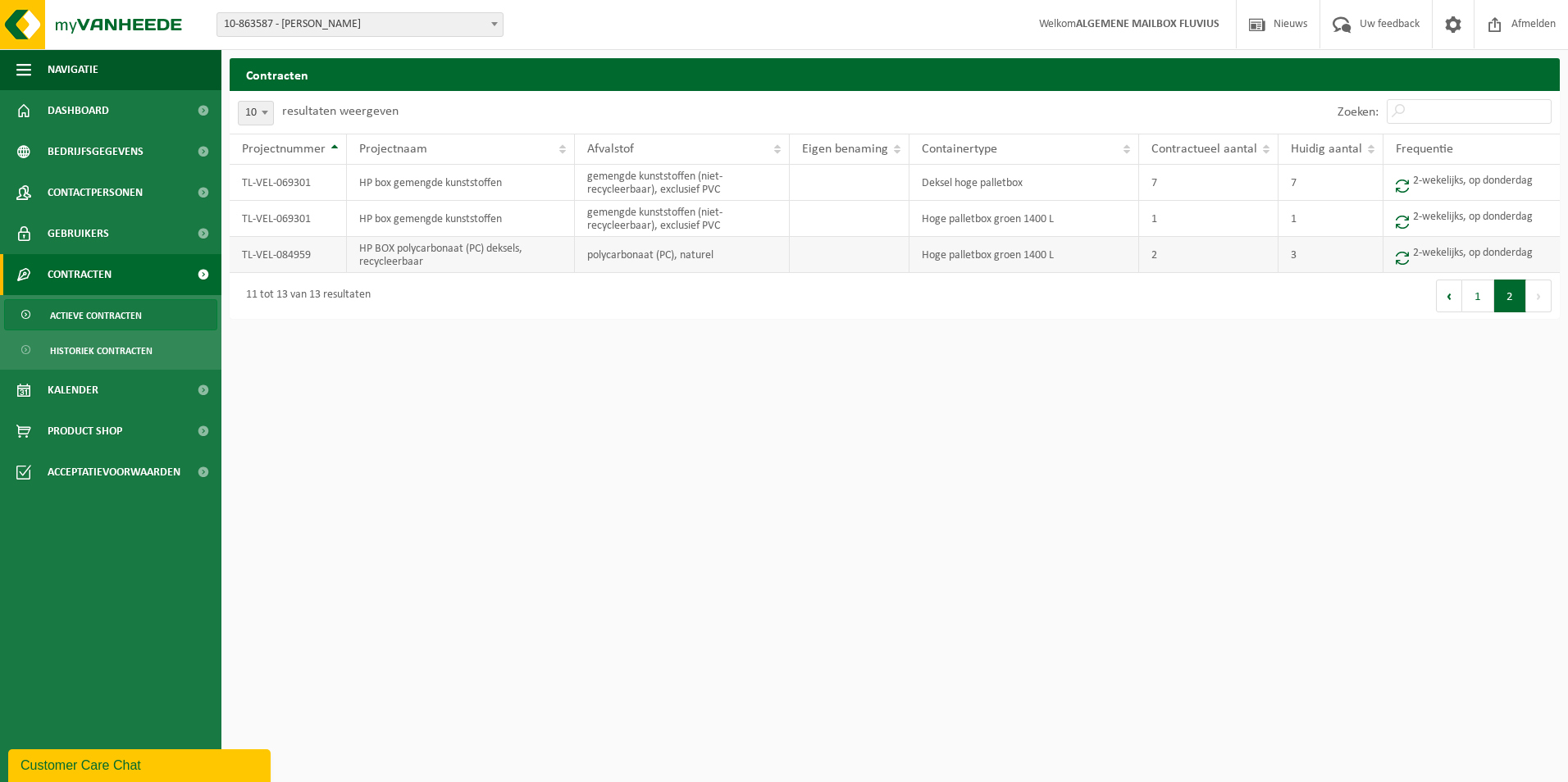
click at [472, 255] on td "HP BOX polycarbonaat (PC) deksels, recycleerbaar" at bounding box center [461, 255] width 228 height 36
